Goal: Information Seeking & Learning: Learn about a topic

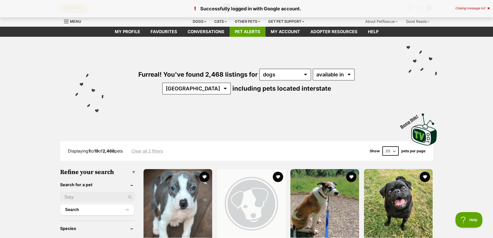
click at [245, 31] on link "Pet alerts" at bounding box center [248, 32] width 36 height 10
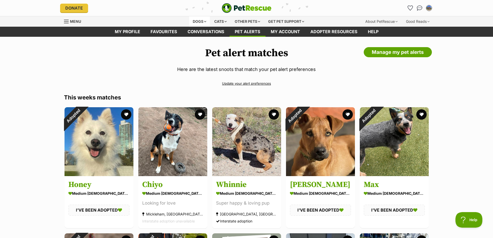
click at [194, 21] on div "Dogs" at bounding box center [199, 21] width 21 height 10
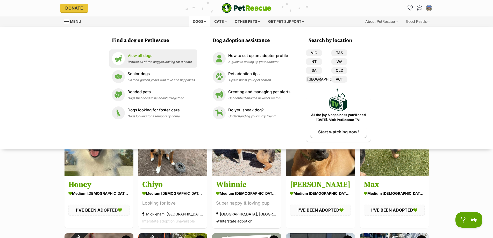
click at [164, 61] on span "Browse all of the doggos looking for a home" at bounding box center [160, 62] width 64 height 4
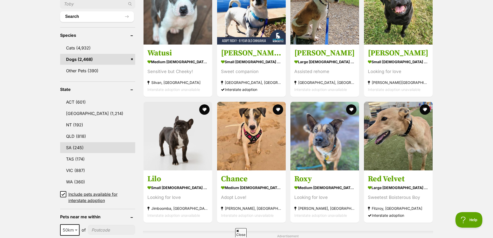
scroll to position [207, 0]
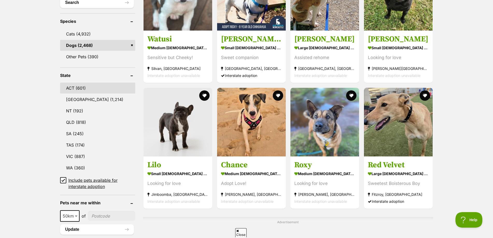
click at [84, 88] on link "ACT (601)" at bounding box center [97, 88] width 75 height 11
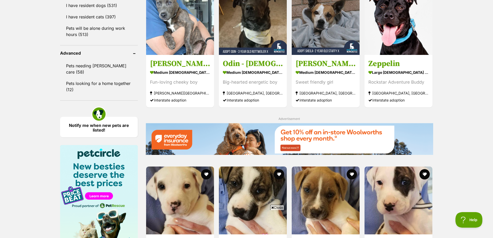
scroll to position [518, 0]
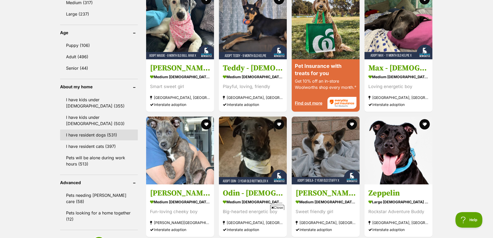
click at [95, 135] on link "I have resident dogs (531)" at bounding box center [99, 135] width 78 height 11
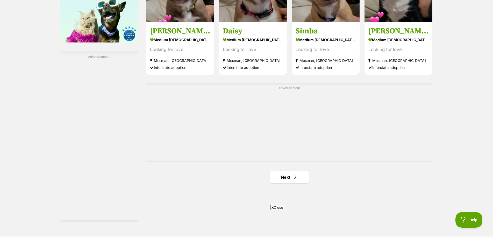
scroll to position [907, 0]
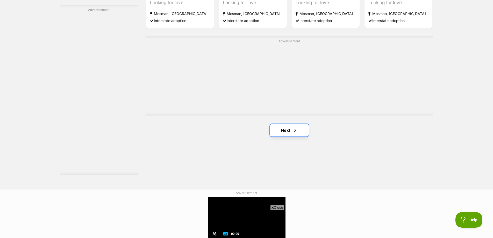
click at [278, 135] on link "Next" at bounding box center [289, 130] width 39 height 12
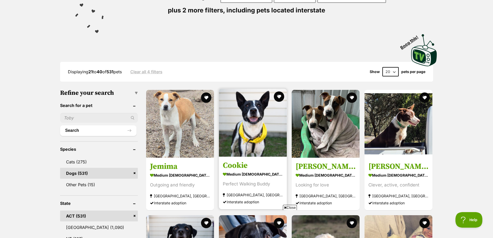
scroll to position [181, 0]
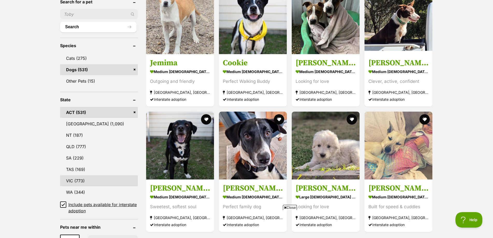
click at [90, 178] on link "VIC (773)" at bounding box center [99, 180] width 78 height 11
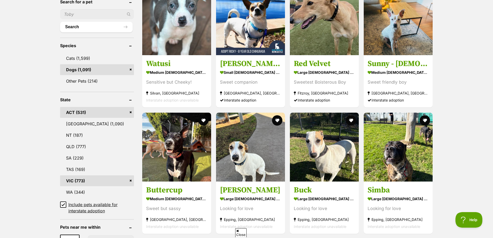
click at [129, 111] on link "ACT (531)" at bounding box center [97, 112] width 74 height 11
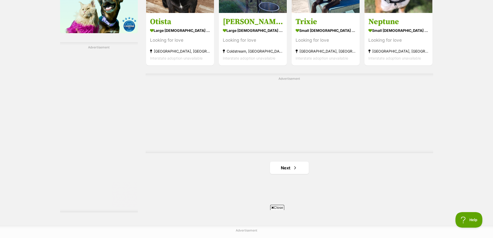
scroll to position [933, 0]
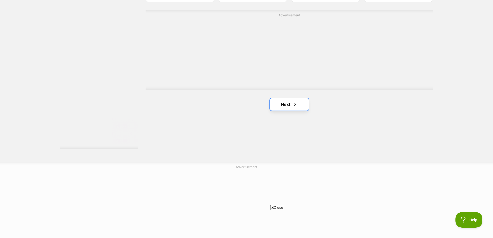
click at [281, 107] on link "Next" at bounding box center [289, 104] width 39 height 12
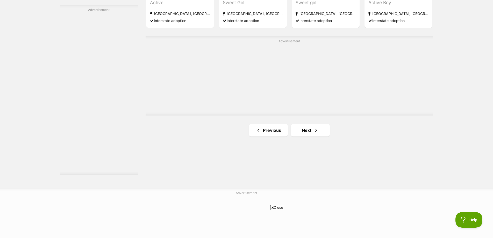
scroll to position [933, 0]
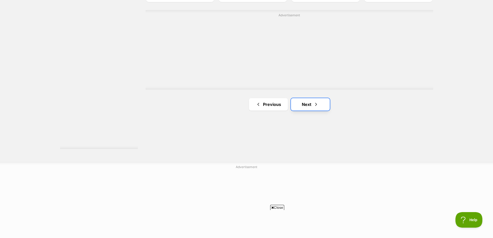
click at [310, 105] on link "Next" at bounding box center [310, 104] width 39 height 12
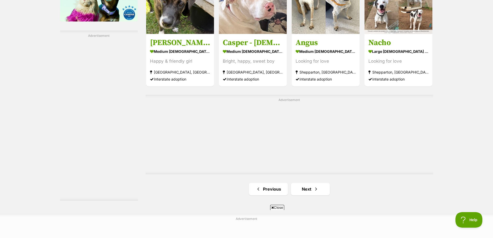
scroll to position [959, 0]
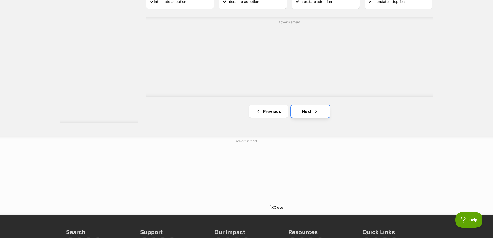
click at [308, 116] on link "Next" at bounding box center [310, 111] width 39 height 12
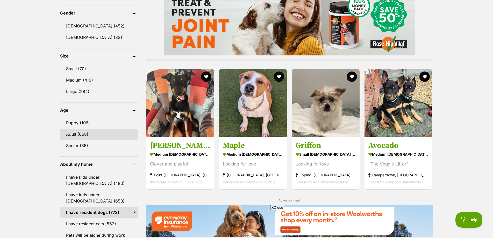
scroll to position [441, 0]
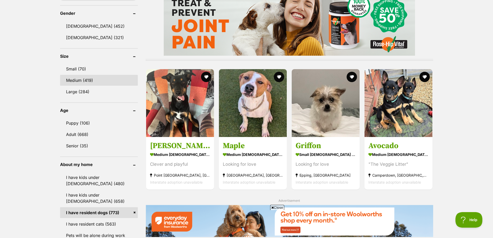
click at [93, 81] on link "Medium (419)" at bounding box center [99, 80] width 78 height 11
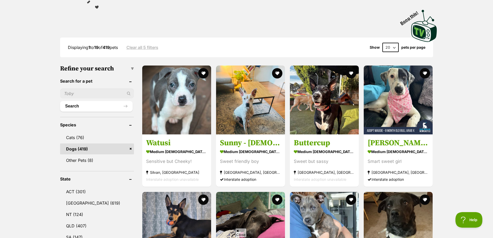
click at [394, 47] on select "20 40 60" at bounding box center [391, 47] width 16 height 9
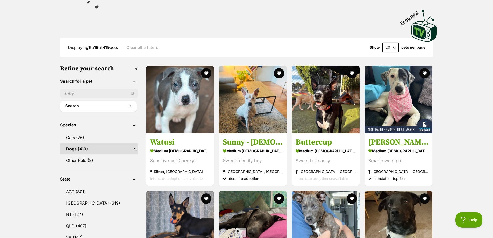
select select "60"
click at [383, 43] on select "20 40 60" at bounding box center [391, 47] width 16 height 9
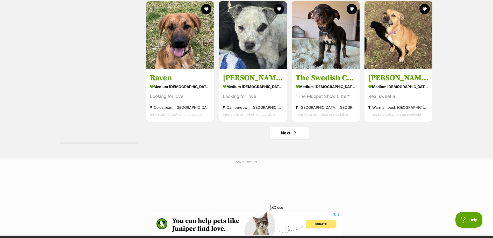
scroll to position [2721, 0]
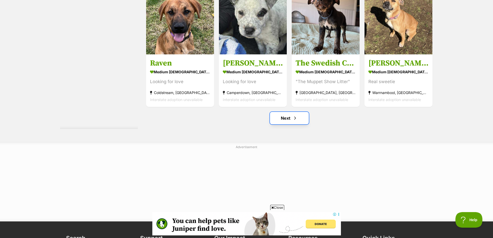
click at [303, 122] on link "Next" at bounding box center [289, 118] width 39 height 12
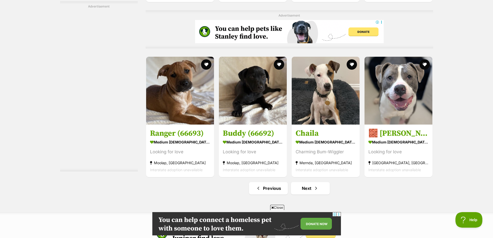
scroll to position [2644, 0]
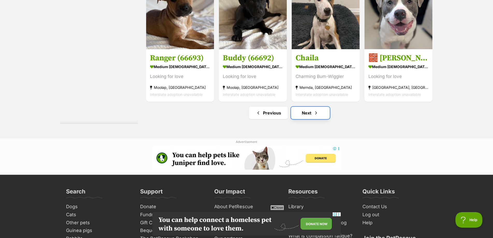
click at [313, 117] on link "Next" at bounding box center [310, 113] width 39 height 12
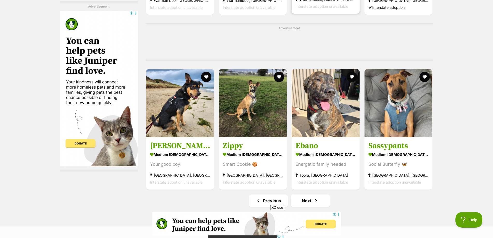
scroll to position [2540, 0]
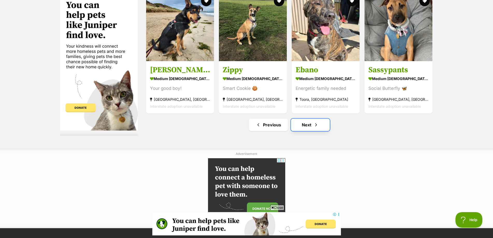
click at [321, 125] on link "Next" at bounding box center [310, 125] width 39 height 12
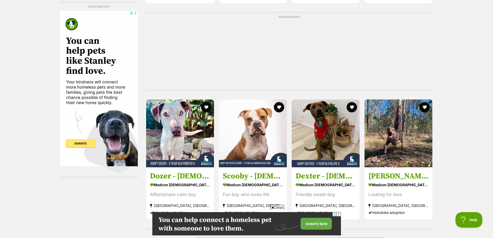
scroll to position [970, 0]
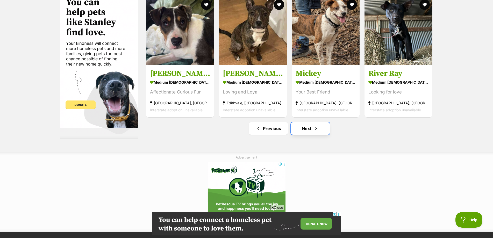
drag, startPoint x: 0, startPoint y: 0, endPoint x: 321, endPoint y: 125, distance: 344.3
click at [321, 125] on link "Next" at bounding box center [310, 128] width 39 height 12
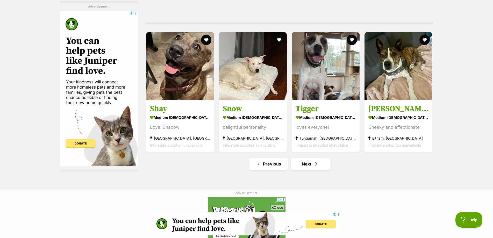
scroll to position [2514, 0]
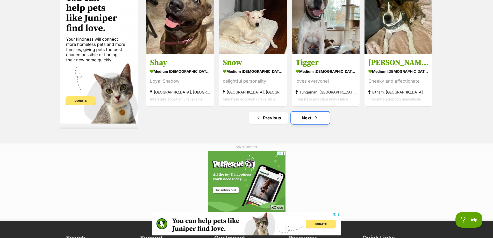
click at [320, 119] on link "Next" at bounding box center [310, 118] width 39 height 12
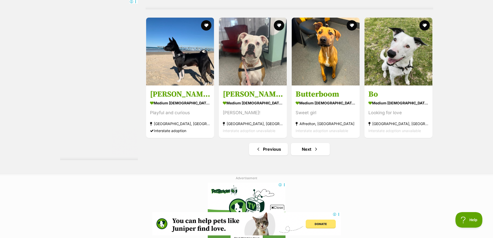
scroll to position [2514, 0]
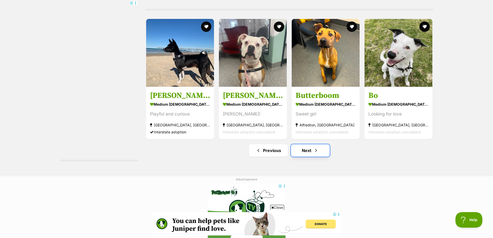
click at [321, 151] on link "Next" at bounding box center [310, 150] width 39 height 12
